Goal: Information Seeking & Learning: Find specific page/section

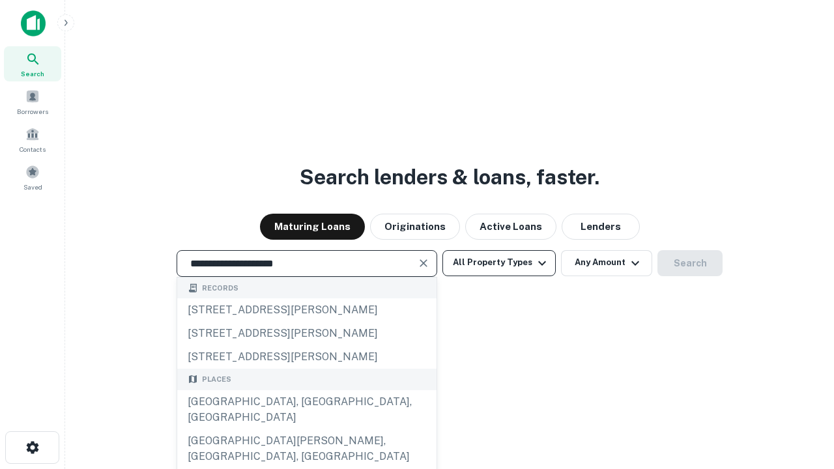
click at [306, 429] on div "[GEOGRAPHIC_DATA], [GEOGRAPHIC_DATA], [GEOGRAPHIC_DATA]" at bounding box center [306, 409] width 259 height 39
click at [499, 263] on button "All Property Types" at bounding box center [498, 263] width 113 height 26
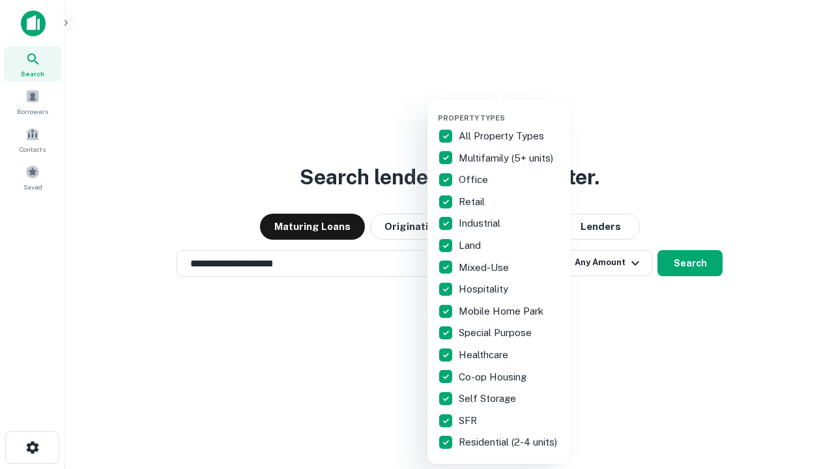
type input "**********"
click at [509, 109] on button "button" at bounding box center [509, 109] width 143 height 1
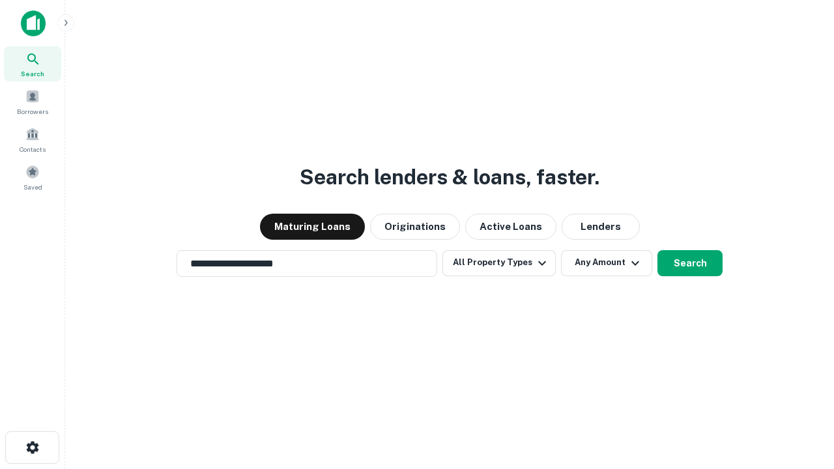
scroll to position [8, 157]
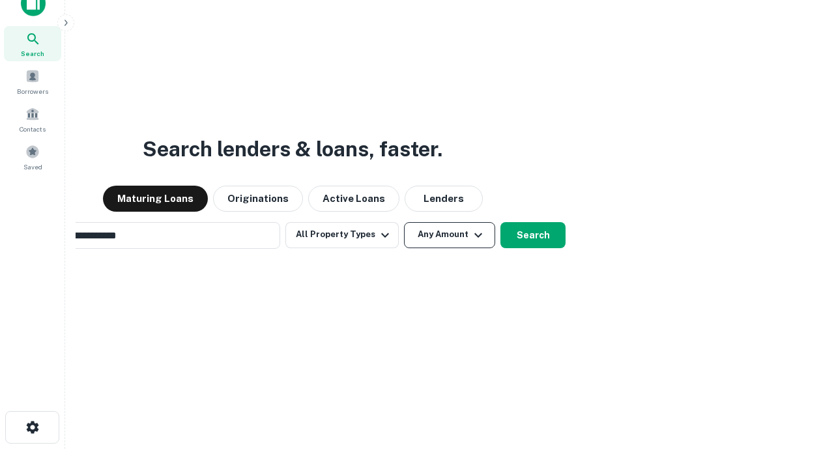
click at [404, 222] on button "Any Amount" at bounding box center [449, 235] width 91 height 26
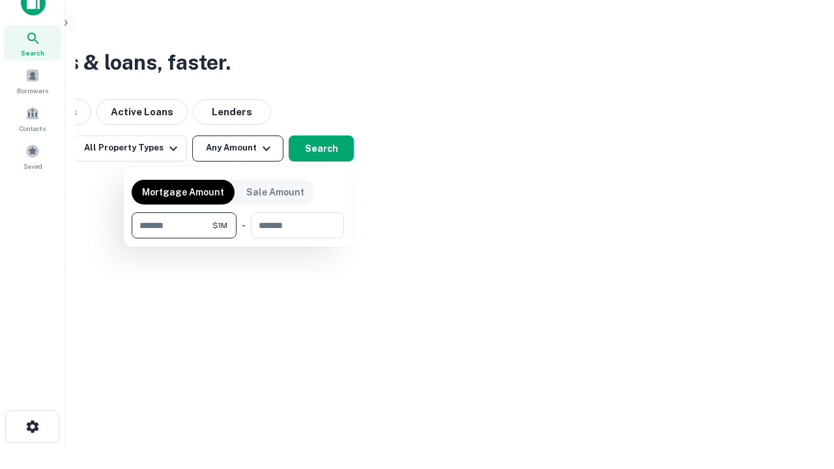
type input "*******"
click at [238, 238] on button "button" at bounding box center [238, 238] width 212 height 1
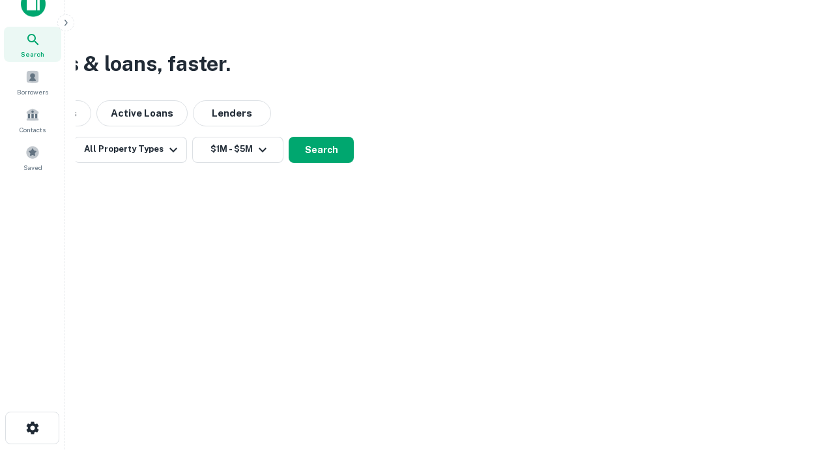
scroll to position [8, 240]
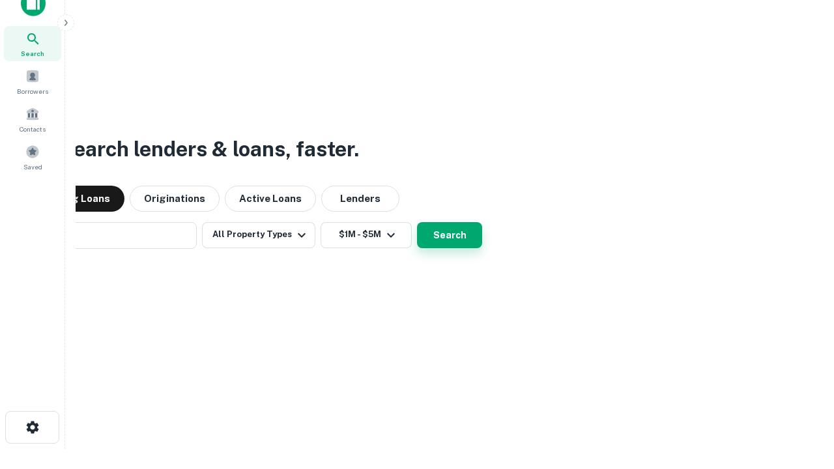
click at [417, 222] on button "Search" at bounding box center [449, 235] width 65 height 26
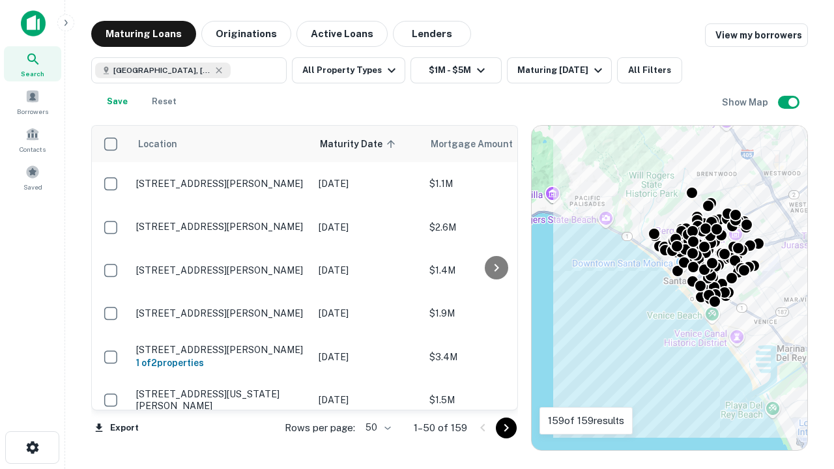
click at [376, 427] on body "Search Borrowers Contacts Saved Maturing Loans Originations Active Loans Lender…" at bounding box center [417, 234] width 834 height 469
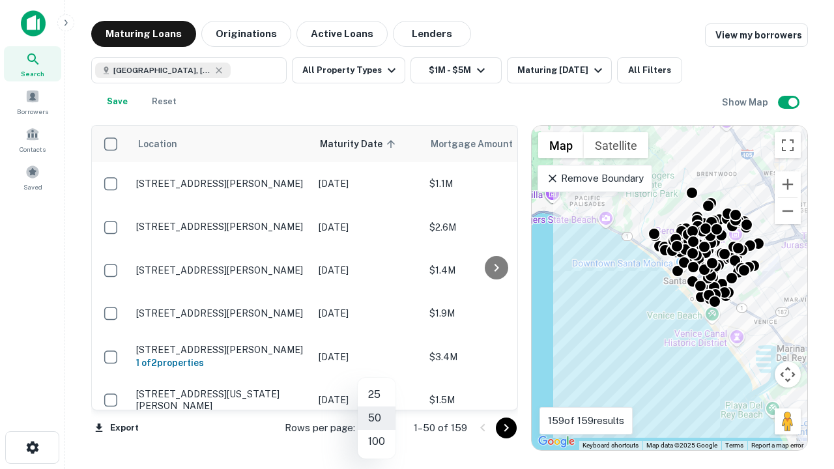
click at [377, 395] on li "25" at bounding box center [377, 394] width 38 height 23
click at [506, 427] on icon "Go to next page" at bounding box center [506, 428] width 16 height 16
